Goal: Task Accomplishment & Management: Manage account settings

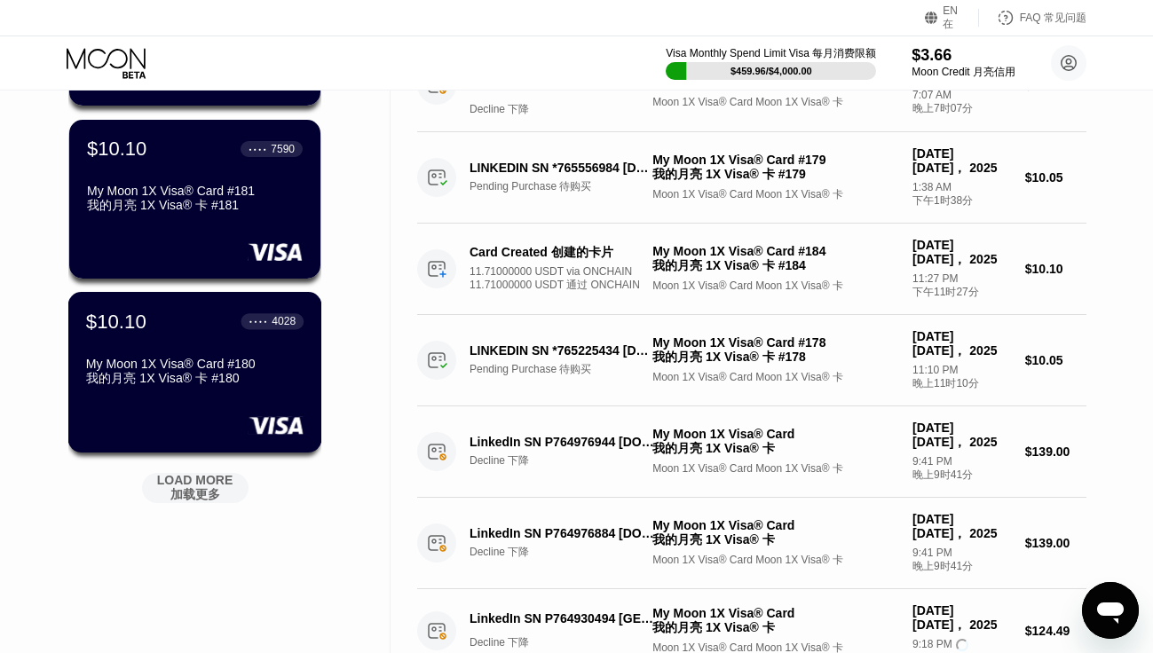
scroll to position [664, 0]
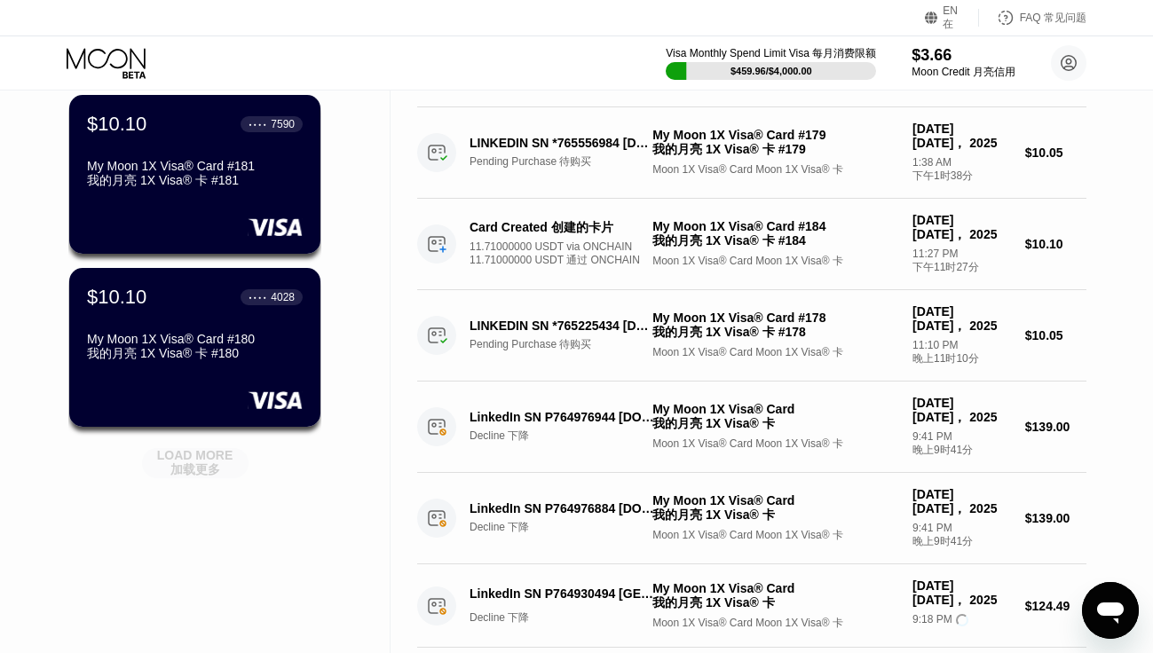
click at [192, 468] on span "加载更多" at bounding box center [195, 469] width 50 height 14
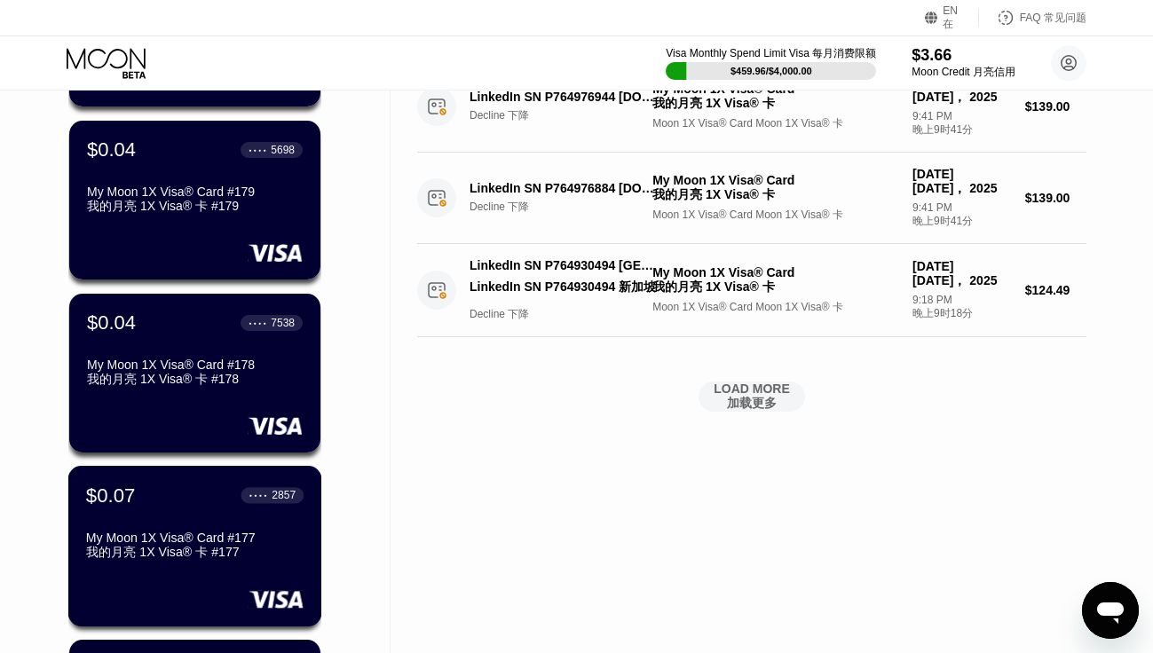
scroll to position [801, 0]
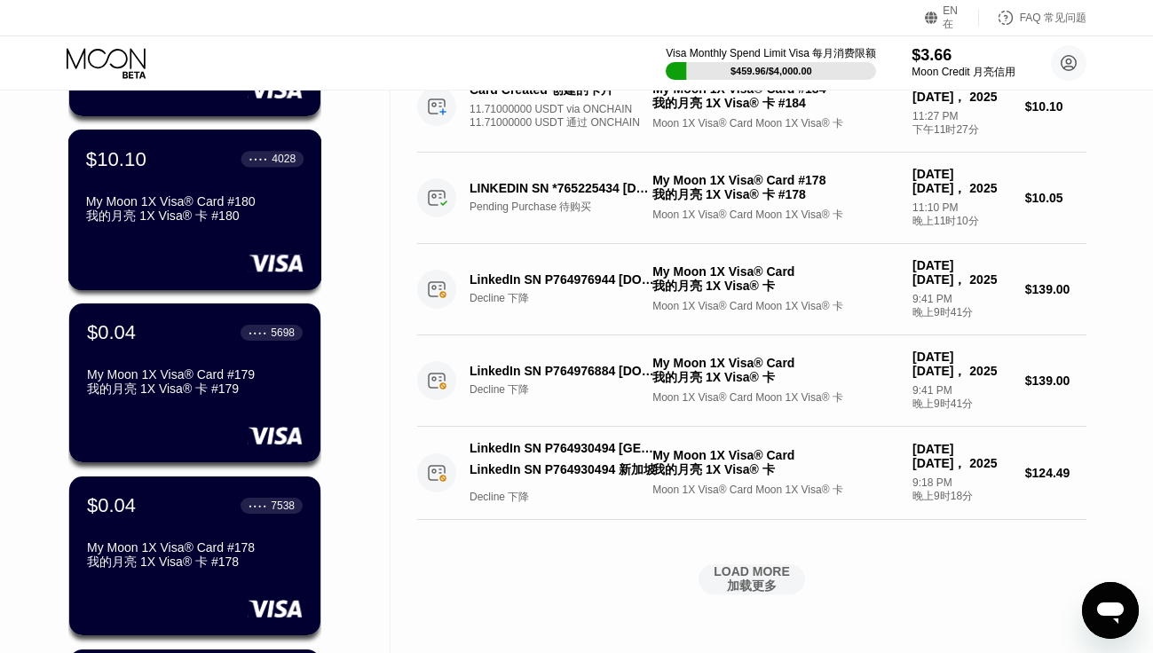
click at [197, 213] on span "我的月亮 1X Visa® 卡 #180" at bounding box center [163, 216] width 154 height 14
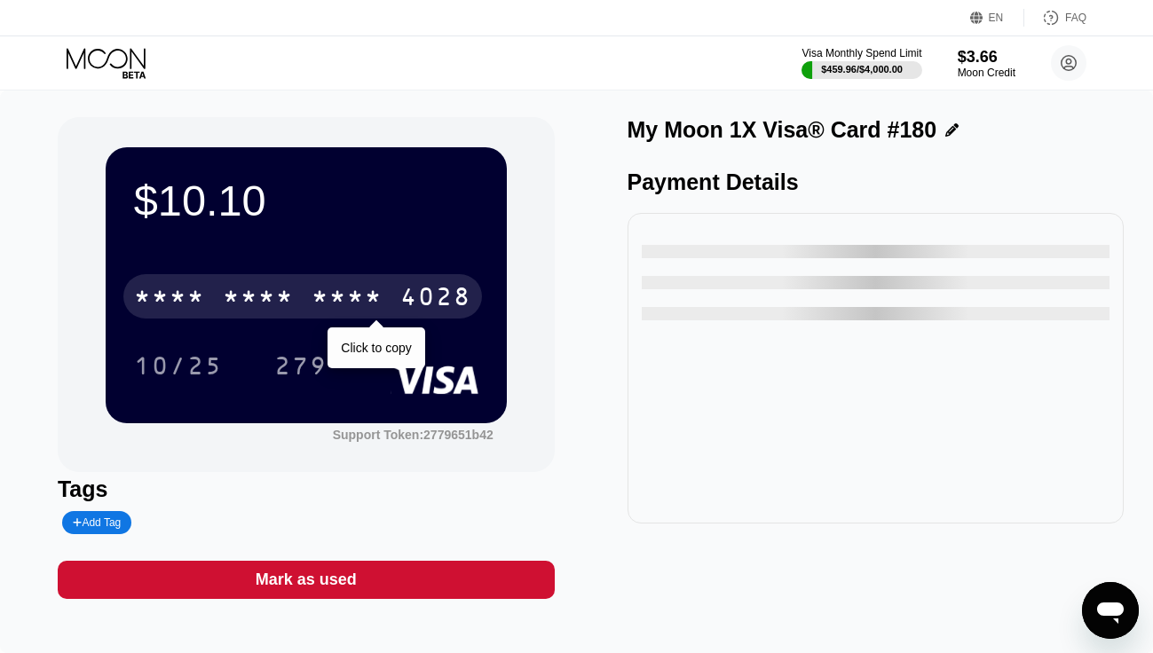
click at [376, 300] on div "* * * *" at bounding box center [347, 299] width 71 height 28
